Goal: Task Accomplishment & Management: Manage account settings

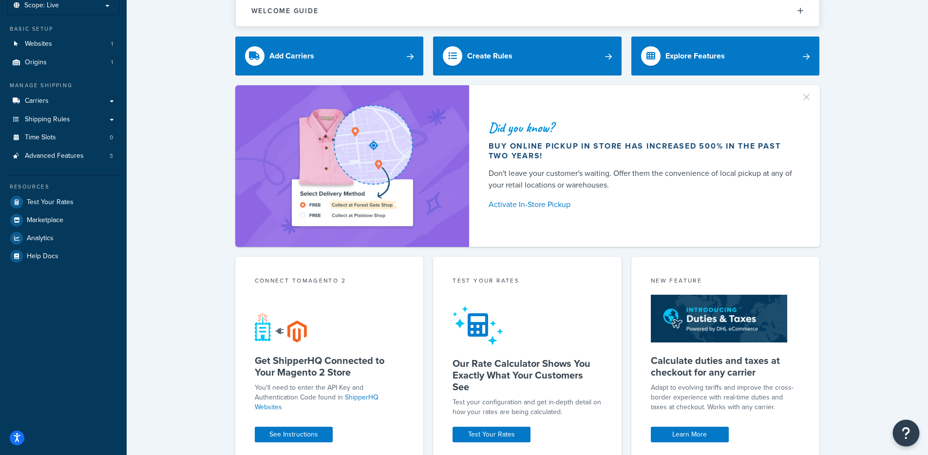
click at [914, 432] on button "Open Resource Center" at bounding box center [906, 433] width 27 height 27
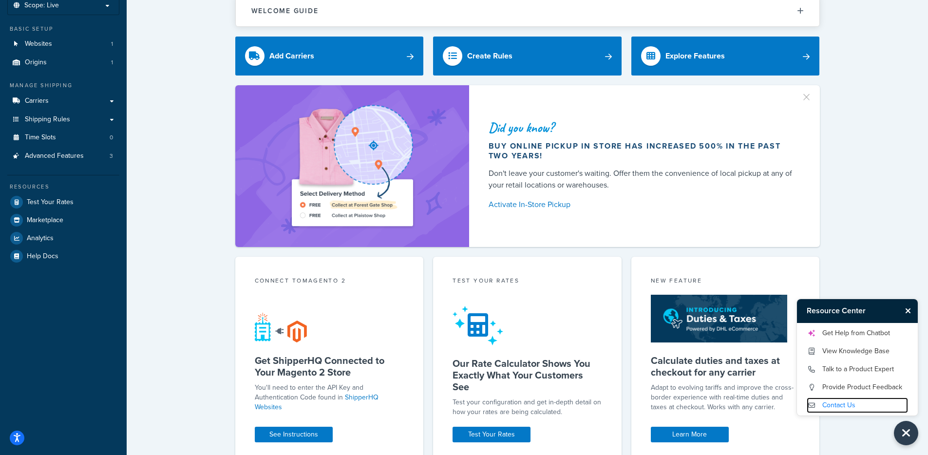
click at [842, 407] on link "Contact Us" at bounding box center [857, 406] width 101 height 16
click at [860, 368] on link "Talk to a Product Expert" at bounding box center [857, 370] width 101 height 16
click at [835, 405] on link "Contact Us" at bounding box center [857, 406] width 101 height 16
click at [862, 333] on link "Get Help from Chatbot" at bounding box center [857, 334] width 101 height 16
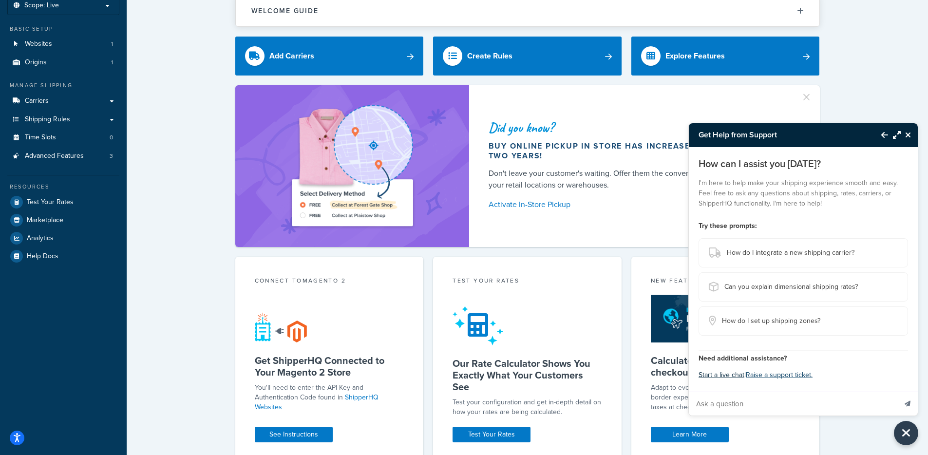
click at [731, 375] on button "Start a live chat" at bounding box center [722, 375] width 46 height 14
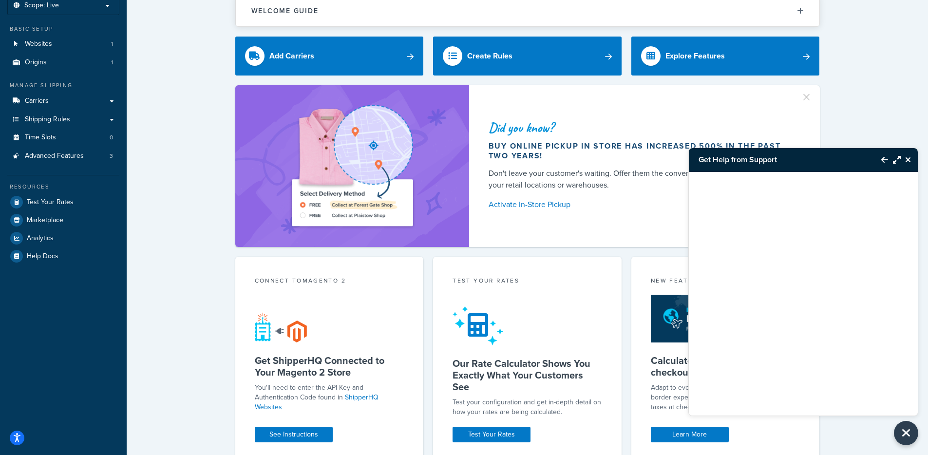
click at [906, 159] on icon "Close Resource Center" at bounding box center [909, 160] width 6 height 8
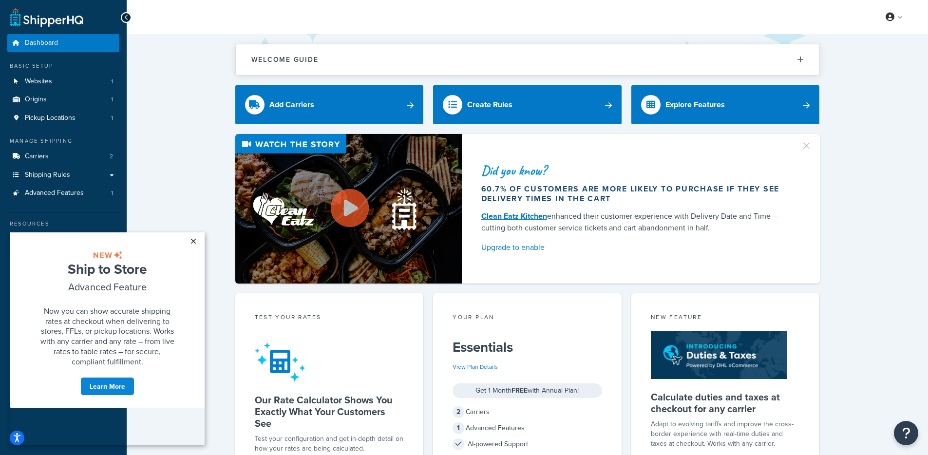
click at [196, 245] on link "×" at bounding box center [193, 241] width 17 height 18
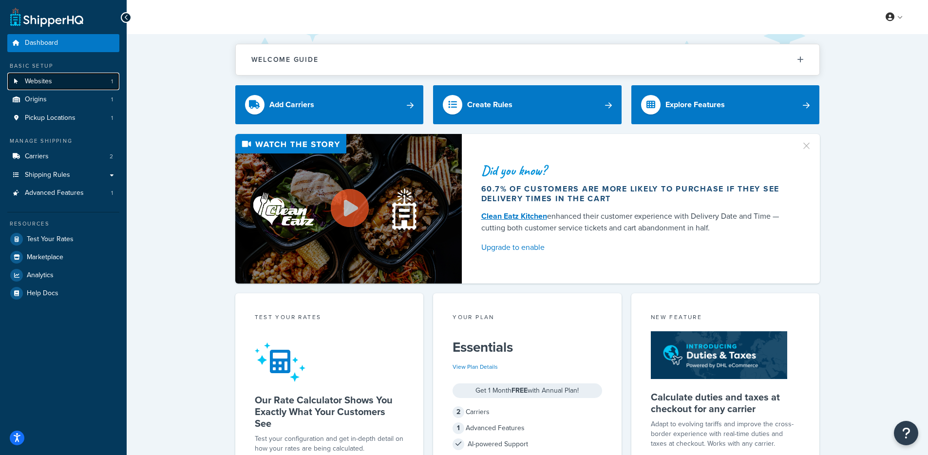
click at [53, 85] on link "Websites 1" at bounding box center [63, 82] width 112 height 18
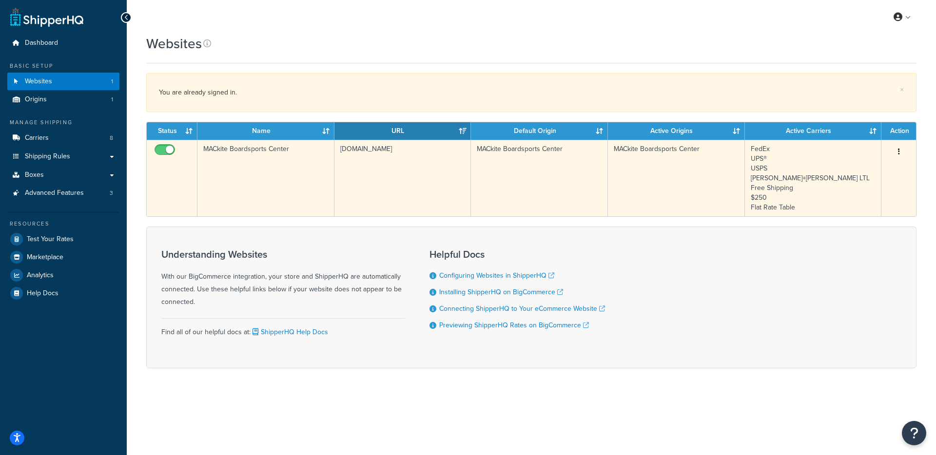
click at [405, 151] on td "www.mackiteboarding.com" at bounding box center [402, 178] width 137 height 77
click at [405, 151] on td "[DOMAIN_NAME]" at bounding box center [402, 178] width 137 height 77
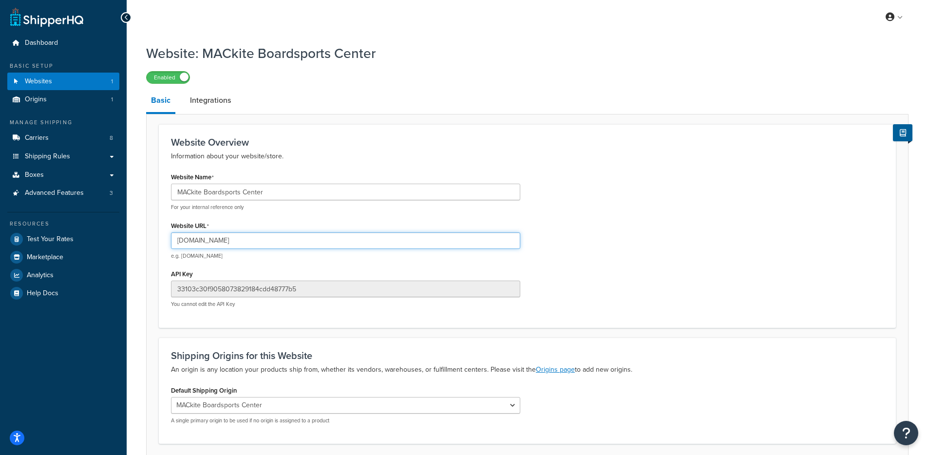
click at [231, 240] on input "www.mackiteboarding.com" at bounding box center [345, 240] width 349 height 17
click at [77, 145] on link "Carriers 8" at bounding box center [63, 138] width 112 height 18
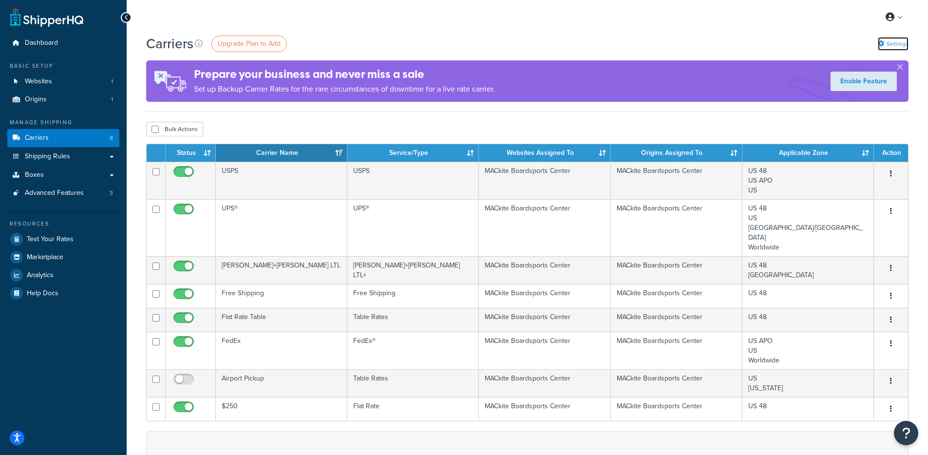
click at [879, 49] on link "Settings" at bounding box center [893, 44] width 31 height 14
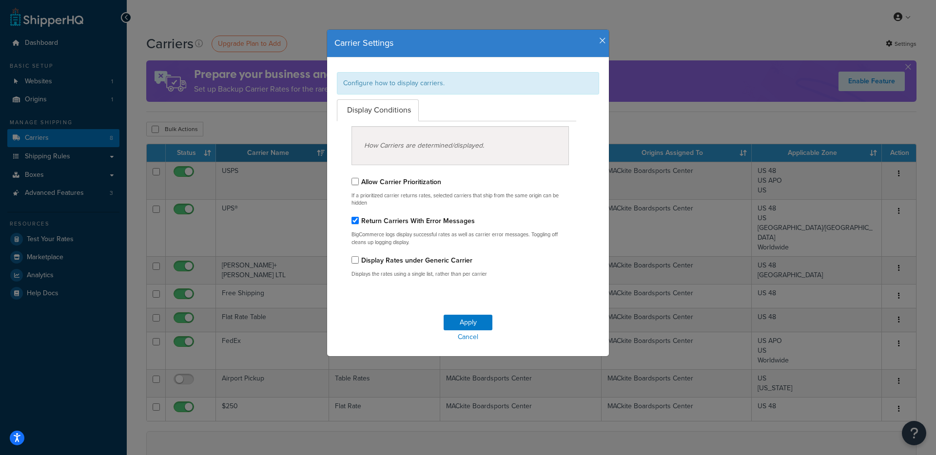
click at [600, 39] on icon "button" at bounding box center [602, 41] width 7 height 9
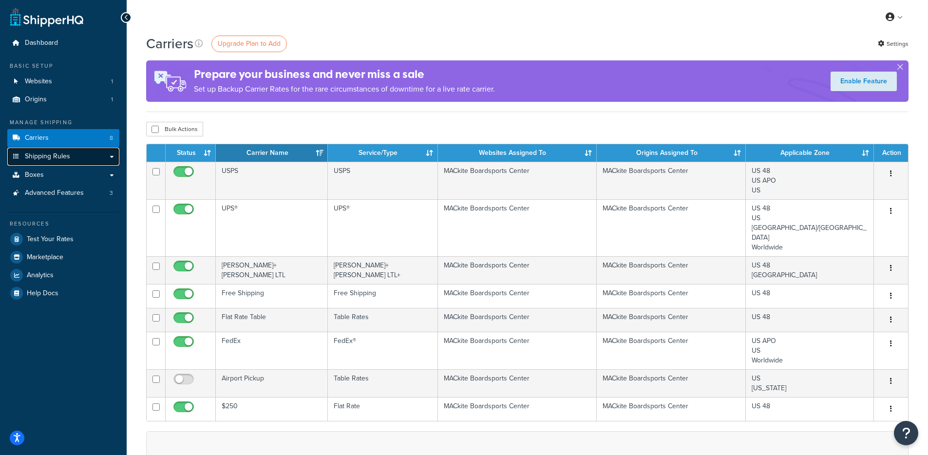
click at [75, 151] on link "Shipping Rules" at bounding box center [63, 157] width 112 height 18
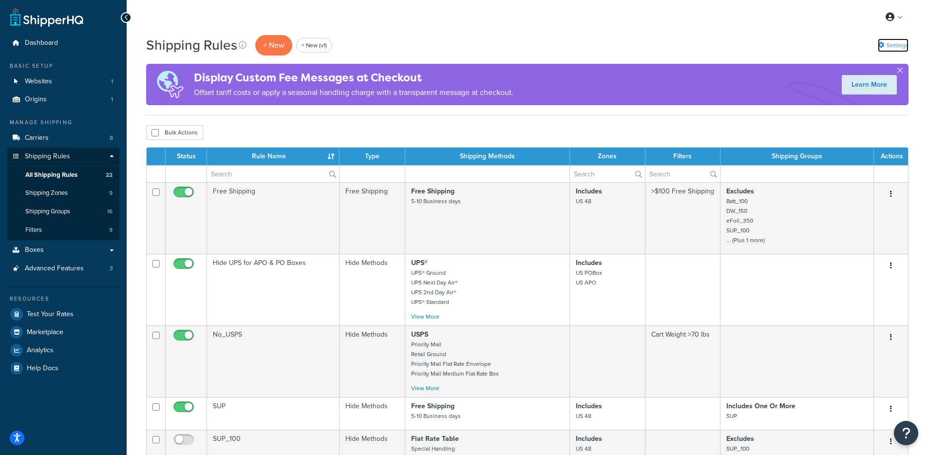
click at [879, 48] on link "Settings" at bounding box center [893, 46] width 31 height 14
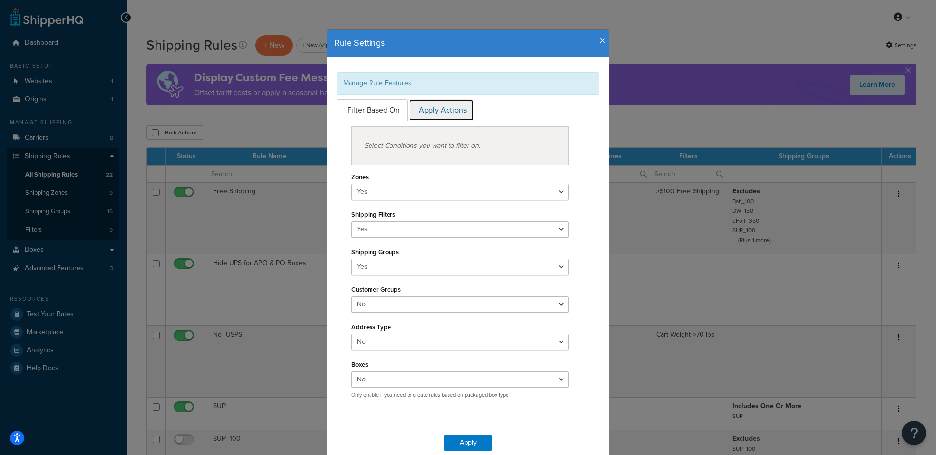
click at [431, 106] on link "Apply Actions" at bounding box center [441, 110] width 66 height 22
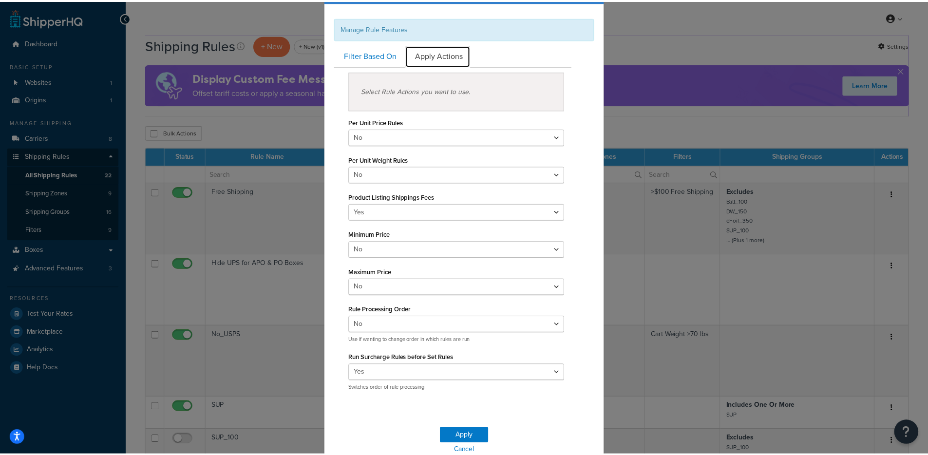
scroll to position [12, 0]
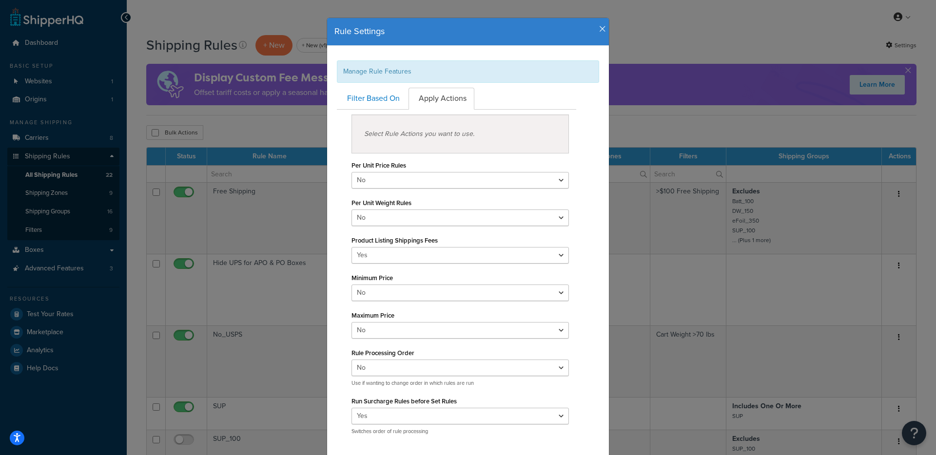
click at [599, 30] on icon "button" at bounding box center [602, 29] width 7 height 9
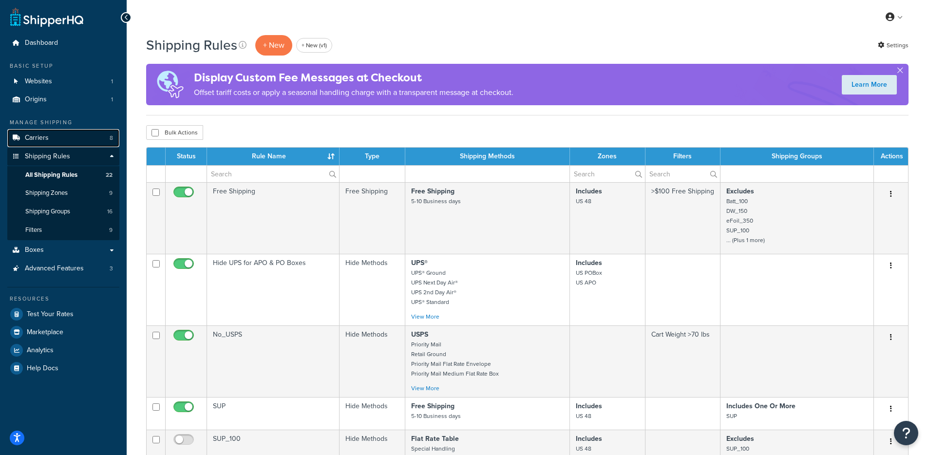
click at [60, 135] on link "Carriers 8" at bounding box center [63, 138] width 112 height 18
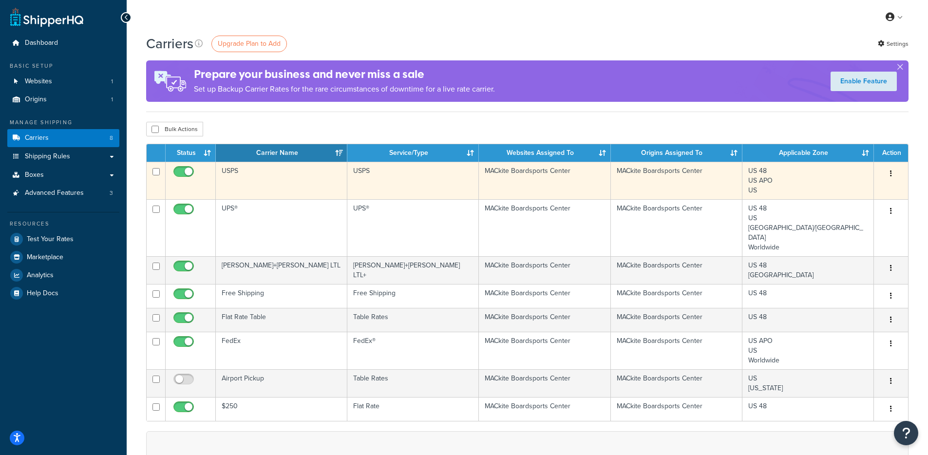
click at [294, 179] on td "USPS" at bounding box center [282, 181] width 132 height 38
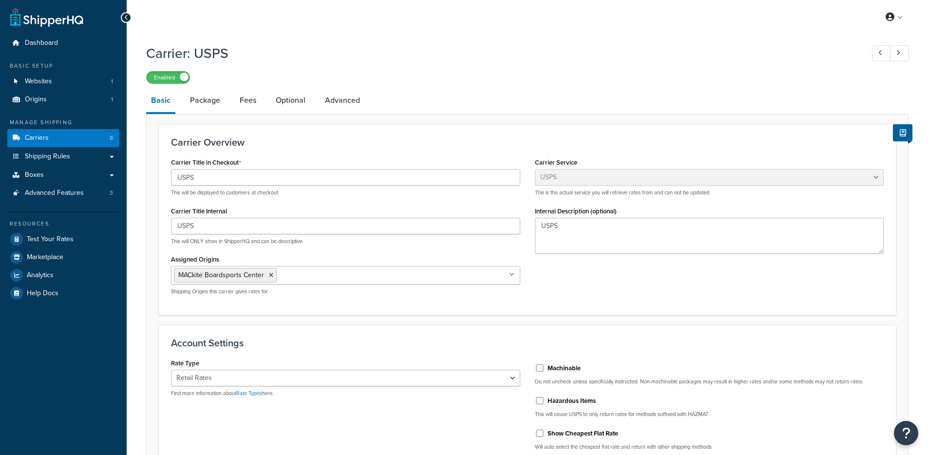
select select "usps"
click at [228, 106] on li "Package" at bounding box center [210, 100] width 50 height 23
drag, startPoint x: 223, startPoint y: 105, endPoint x: 199, endPoint y: 102, distance: 24.1
click at [223, 105] on link "Package" at bounding box center [205, 100] width 40 height 23
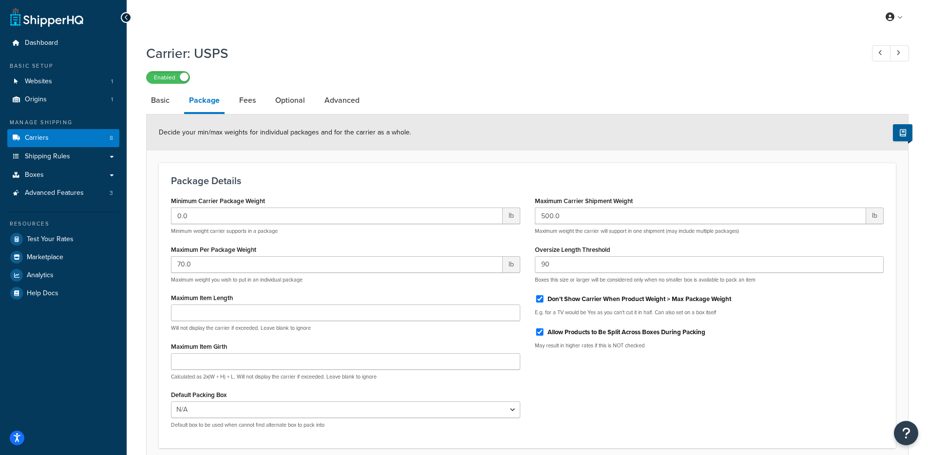
click at [264, 102] on li "Fees" at bounding box center [252, 100] width 36 height 23
click at [246, 107] on link "Fees" at bounding box center [247, 100] width 26 height 23
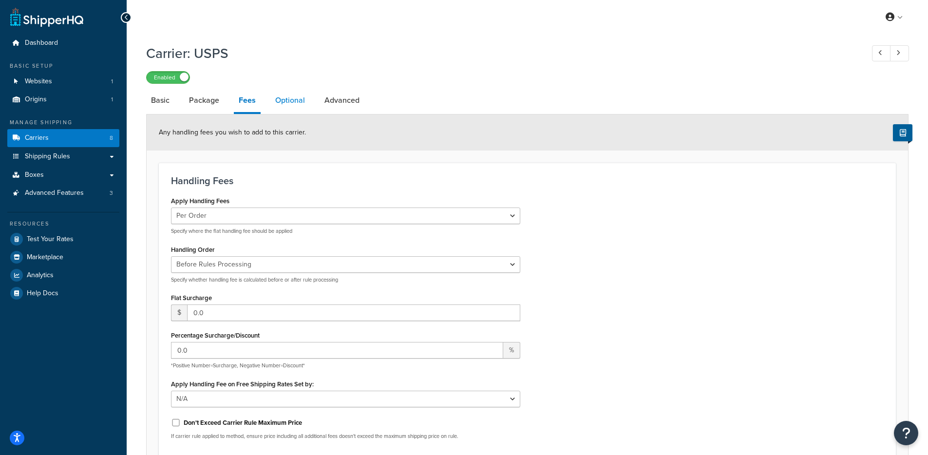
click at [280, 99] on link "Optional" at bounding box center [289, 100] width 39 height 23
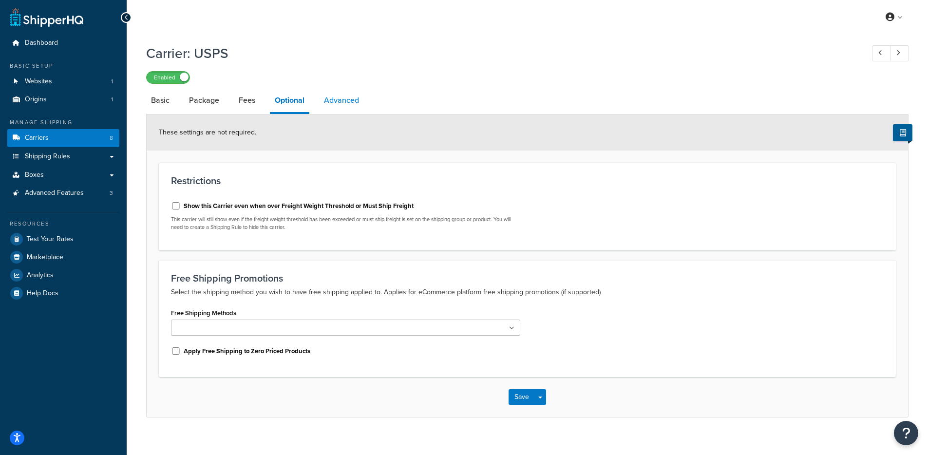
click at [333, 101] on link "Advanced" at bounding box center [341, 100] width 45 height 23
select select "false"
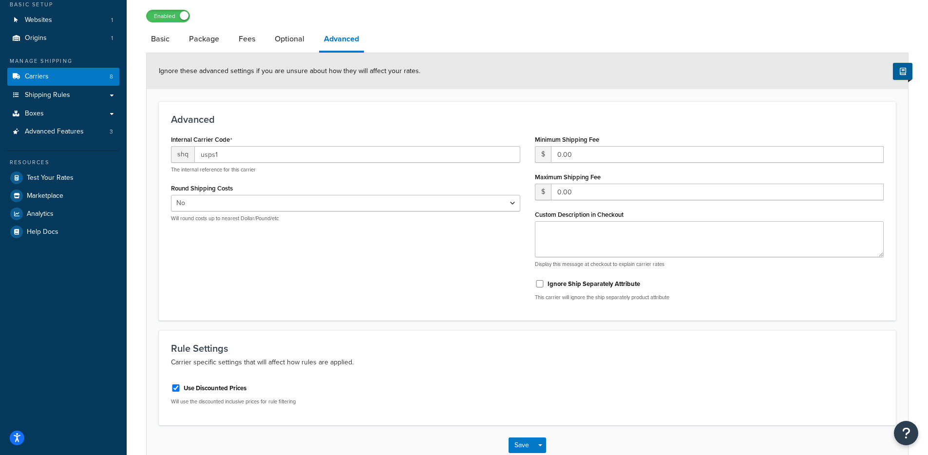
scroll to position [57, 0]
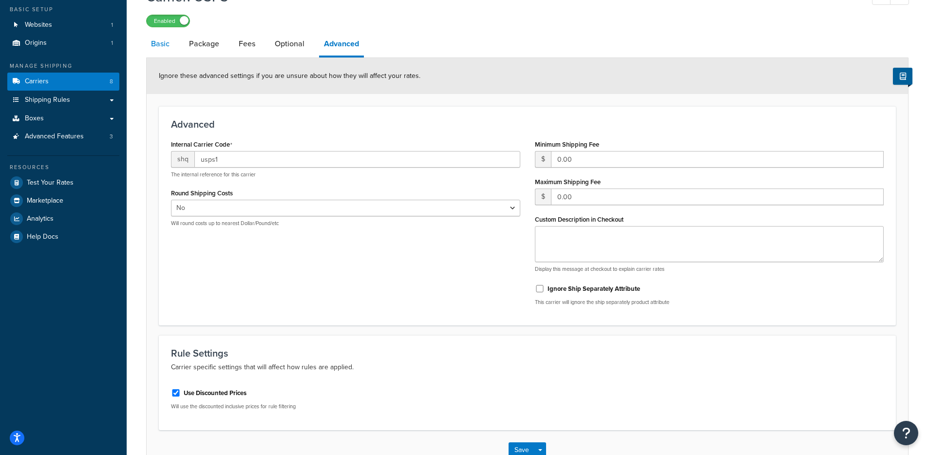
click at [162, 56] on link "Basic" at bounding box center [160, 43] width 28 height 23
select select "usps"
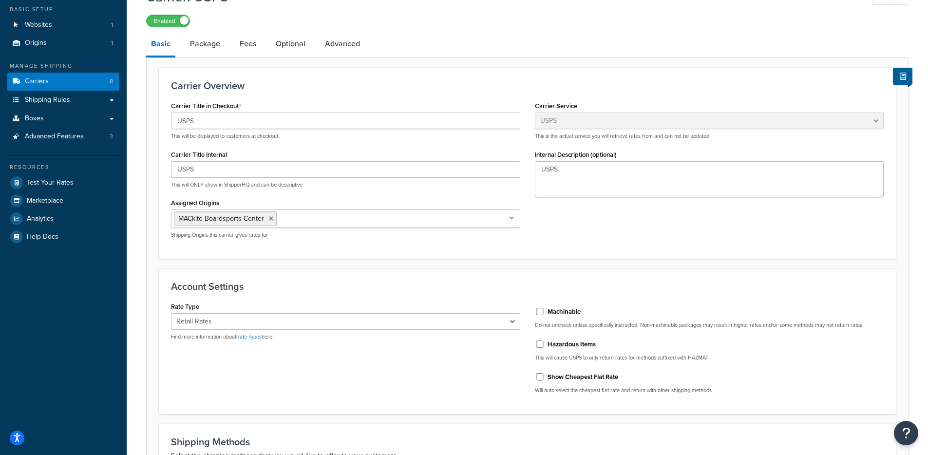
click at [165, 51] on link "Basic" at bounding box center [160, 44] width 29 height 25
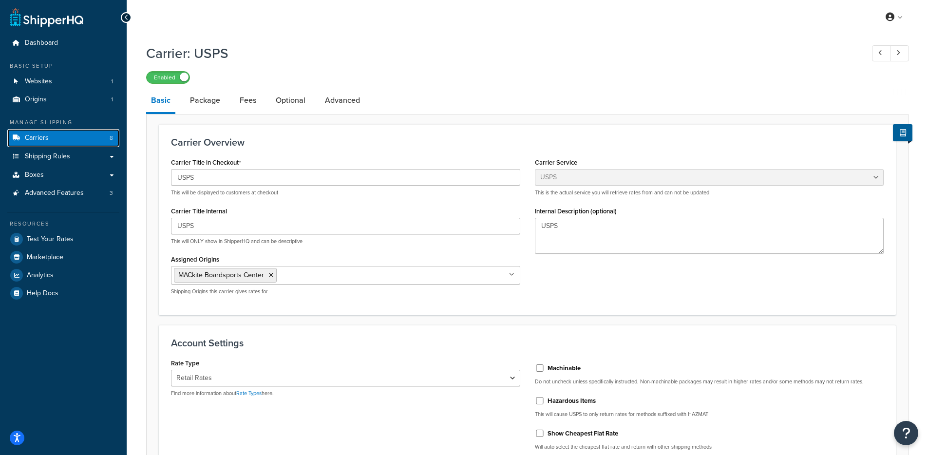
click at [79, 141] on link "Carriers 8" at bounding box center [63, 138] width 112 height 18
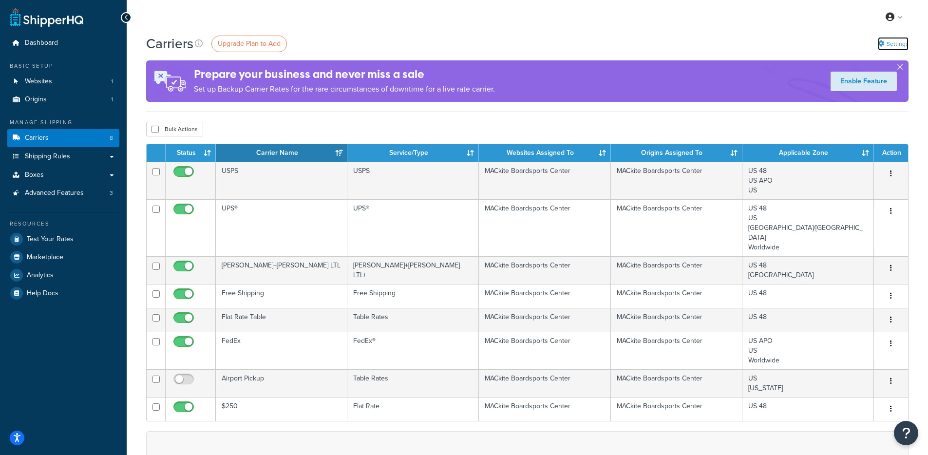
click at [899, 44] on link "Settings" at bounding box center [893, 44] width 31 height 14
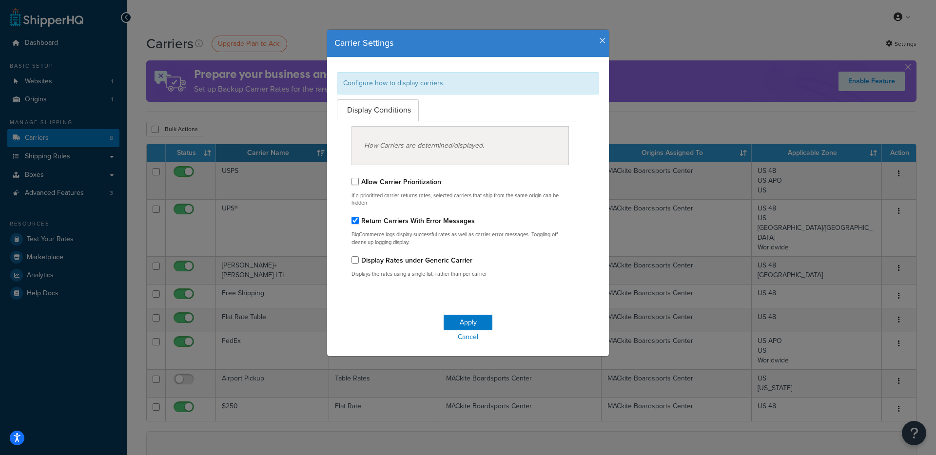
click at [599, 40] on icon "button" at bounding box center [602, 41] width 7 height 9
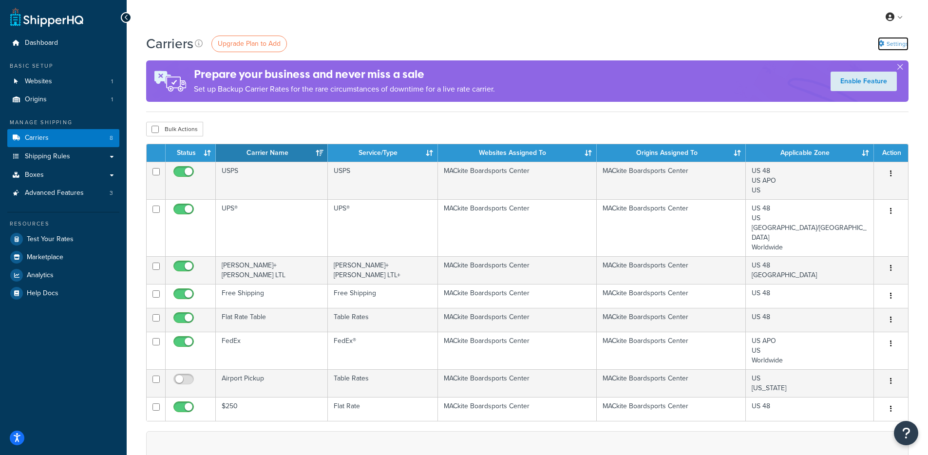
click at [896, 43] on link "Settings" at bounding box center [893, 44] width 31 height 14
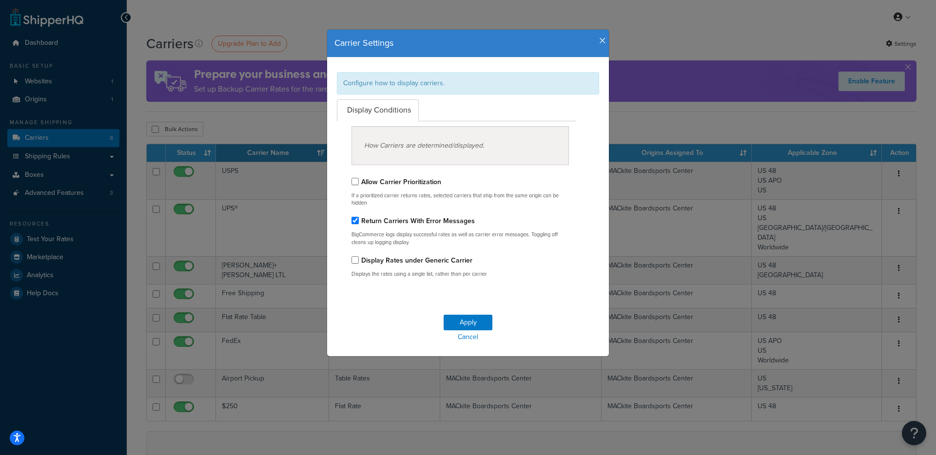
click at [378, 263] on label "Display Rates under Generic Carrier" at bounding box center [416, 260] width 111 height 10
click at [359, 263] on input "Display Rates under Generic Carrier" at bounding box center [354, 259] width 7 height 7
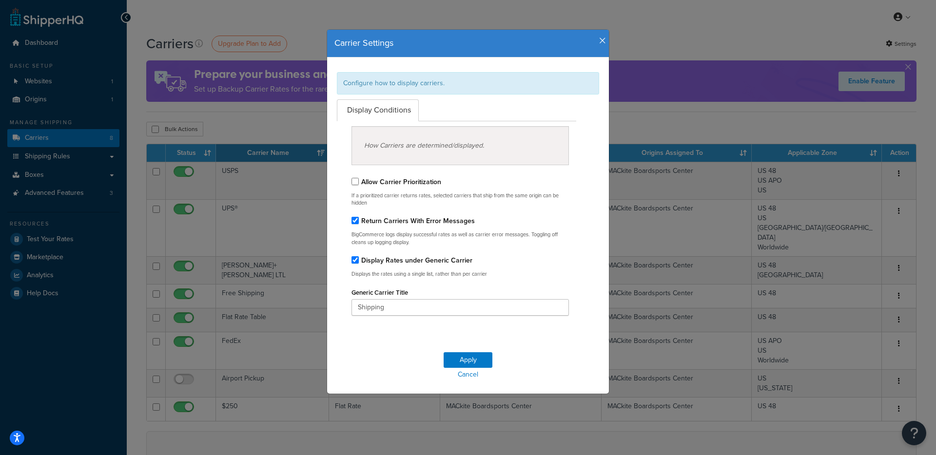
click at [361, 259] on label "Display Rates under Generic Carrier" at bounding box center [416, 260] width 111 height 10
click at [358, 259] on input "Display Rates under Generic Carrier" at bounding box center [354, 259] width 7 height 7
checkbox input "false"
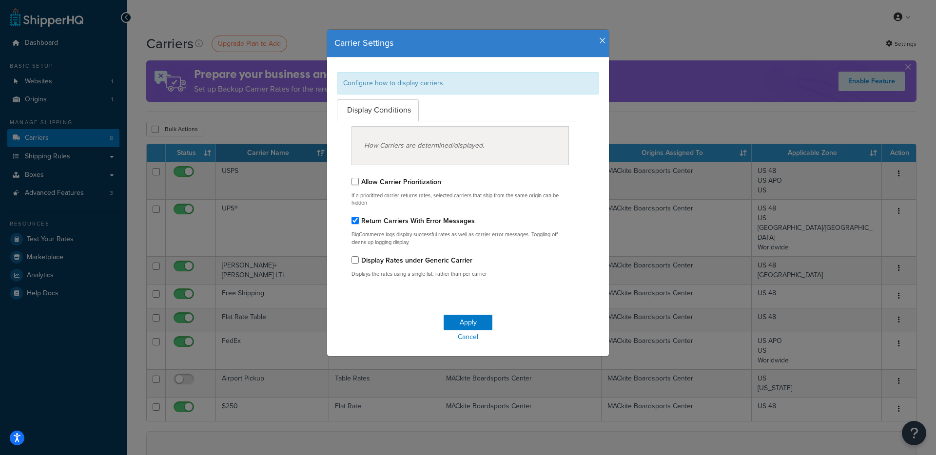
click at [593, 42] on h4 "Carrier Settings" at bounding box center [467, 43] width 267 height 13
click at [595, 42] on h4 "Carrier Settings" at bounding box center [467, 43] width 267 height 13
click at [600, 42] on icon "button" at bounding box center [602, 41] width 7 height 9
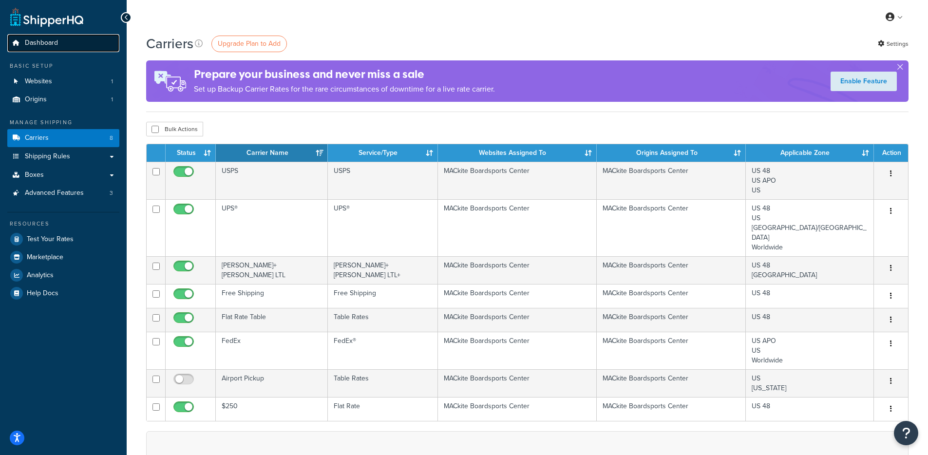
click at [64, 49] on link "Dashboard" at bounding box center [63, 43] width 112 height 18
